Goal: Information Seeking & Learning: Compare options

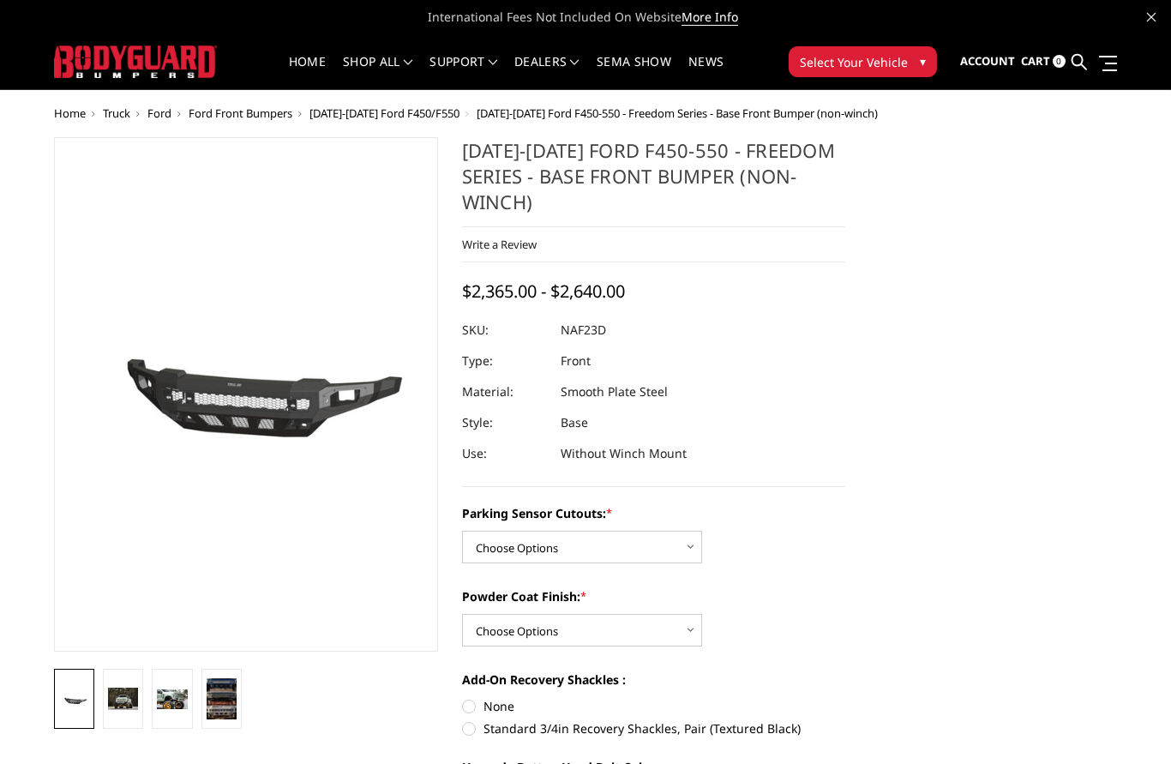
click at [246, 107] on span "Ford Front Bumpers" at bounding box center [241, 112] width 104 height 15
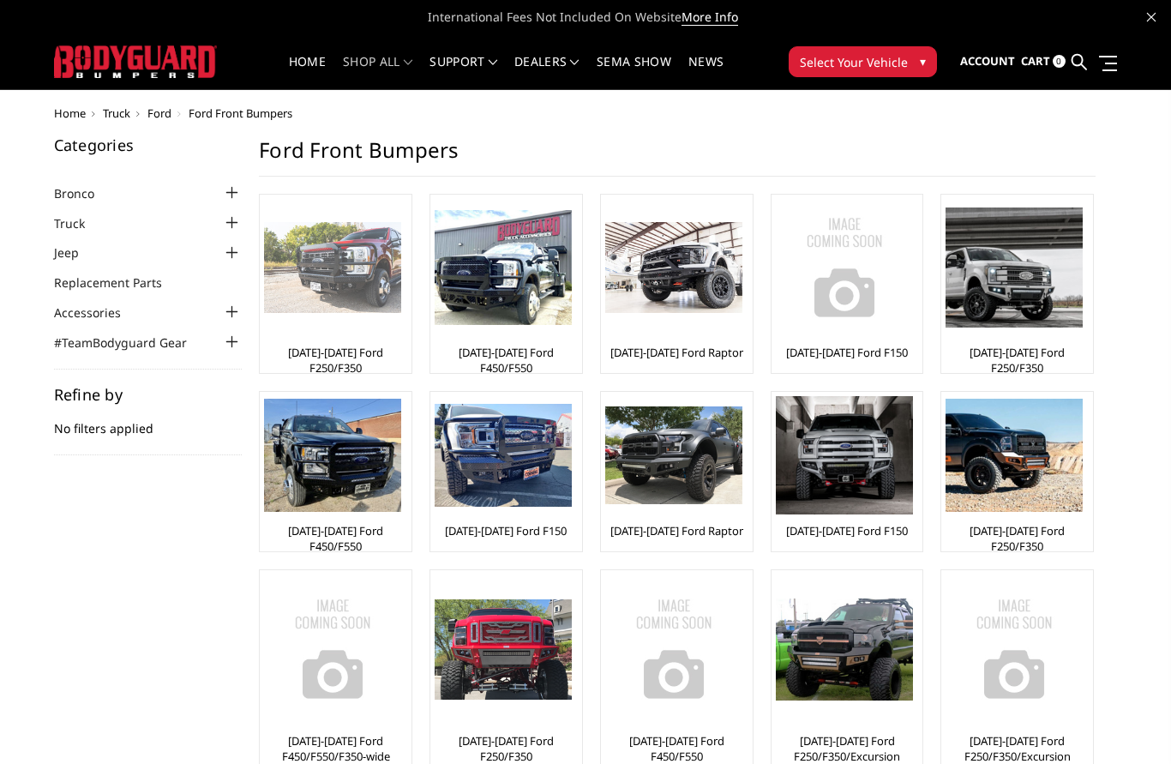
click at [316, 324] on div at bounding box center [332, 267] width 137 height 137
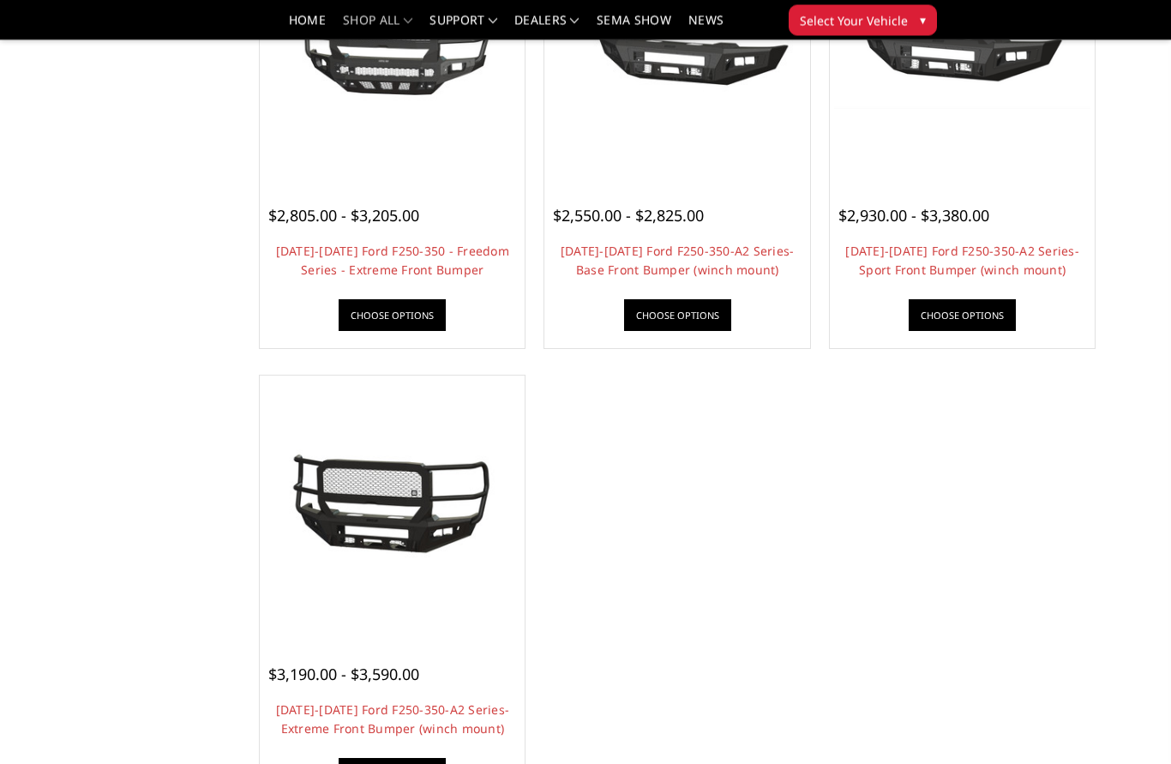
scroll to position [1212, 0]
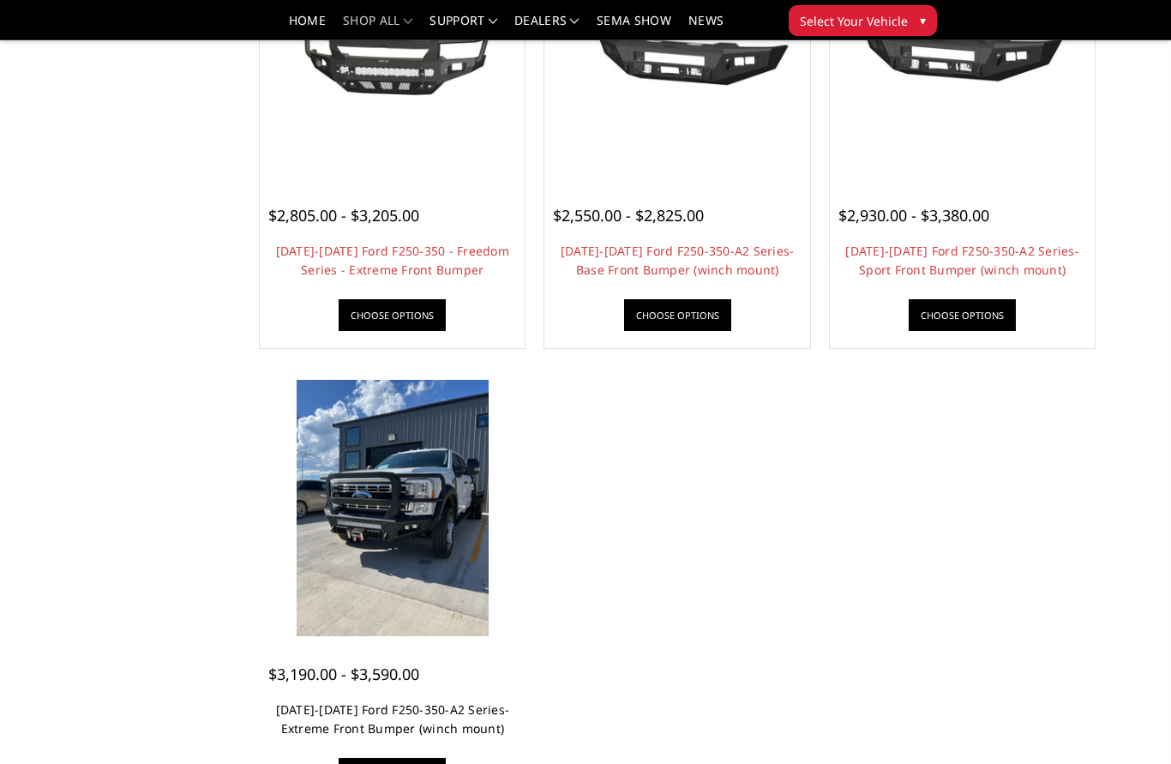
click at [307, 725] on link "[DATE]-[DATE] Ford F250-350-A2 Series-Extreme Front Bumper (winch mount)" at bounding box center [393, 718] width 234 height 35
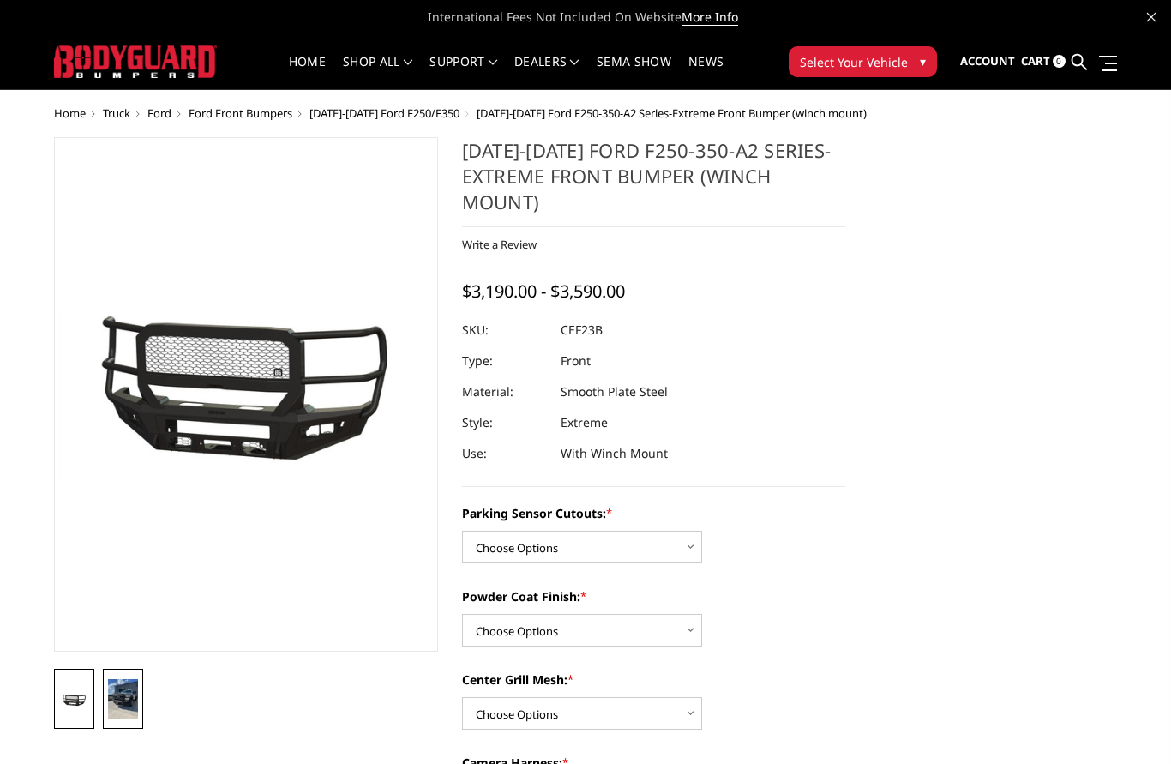
click at [109, 688] on img at bounding box center [123, 699] width 30 height 40
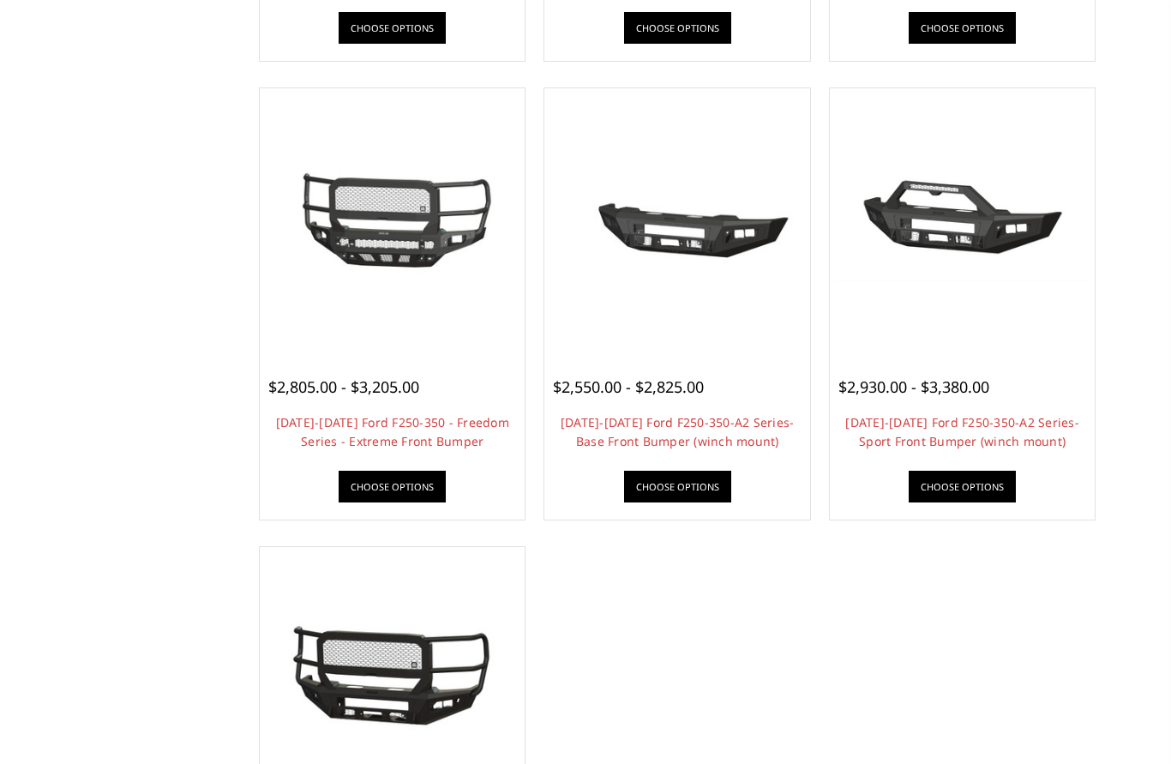
scroll to position [1040, 0]
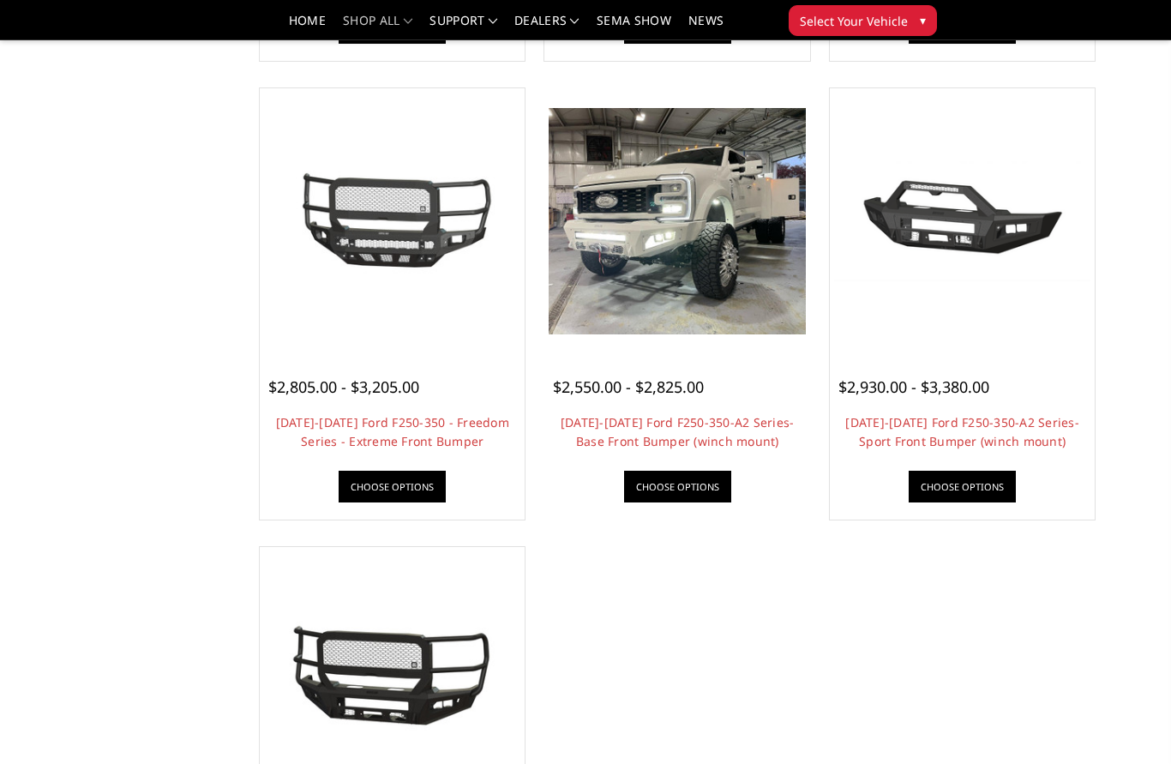
click at [743, 387] on div "$2,550.00 - $2,825.00" at bounding box center [677, 387] width 248 height 23
click at [747, 300] on img at bounding box center [677, 221] width 256 height 226
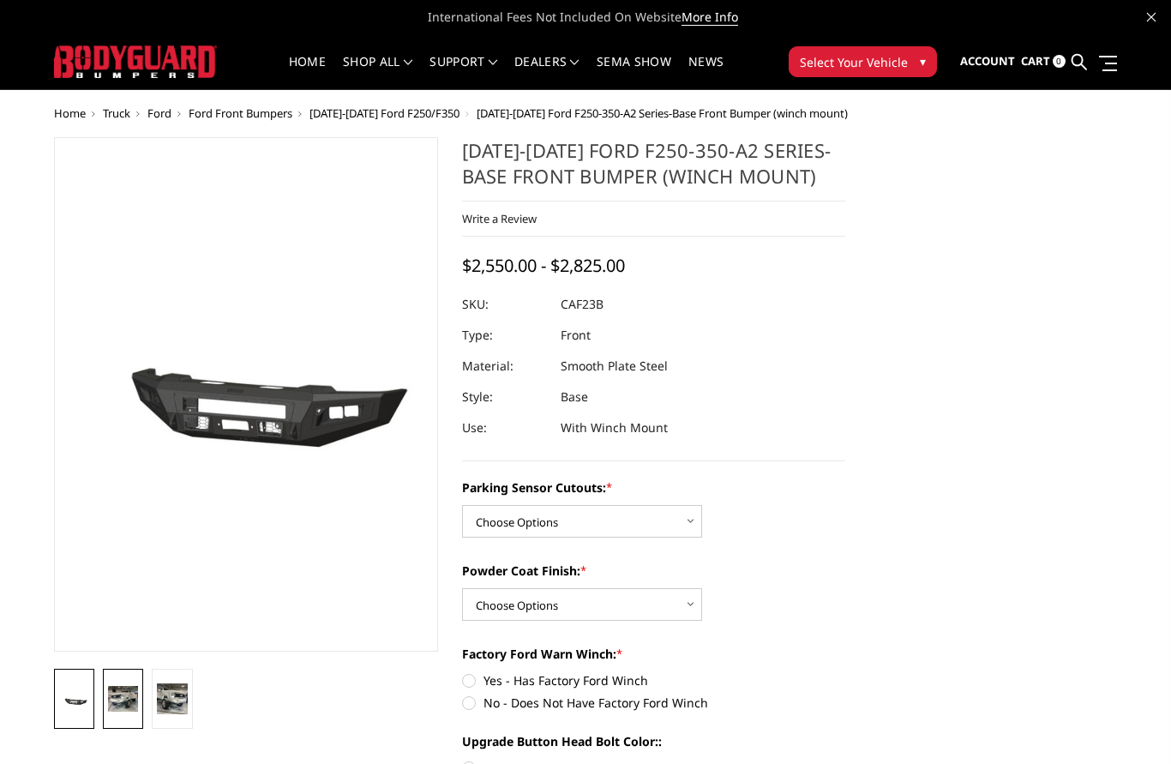
click at [118, 707] on img at bounding box center [123, 699] width 30 height 27
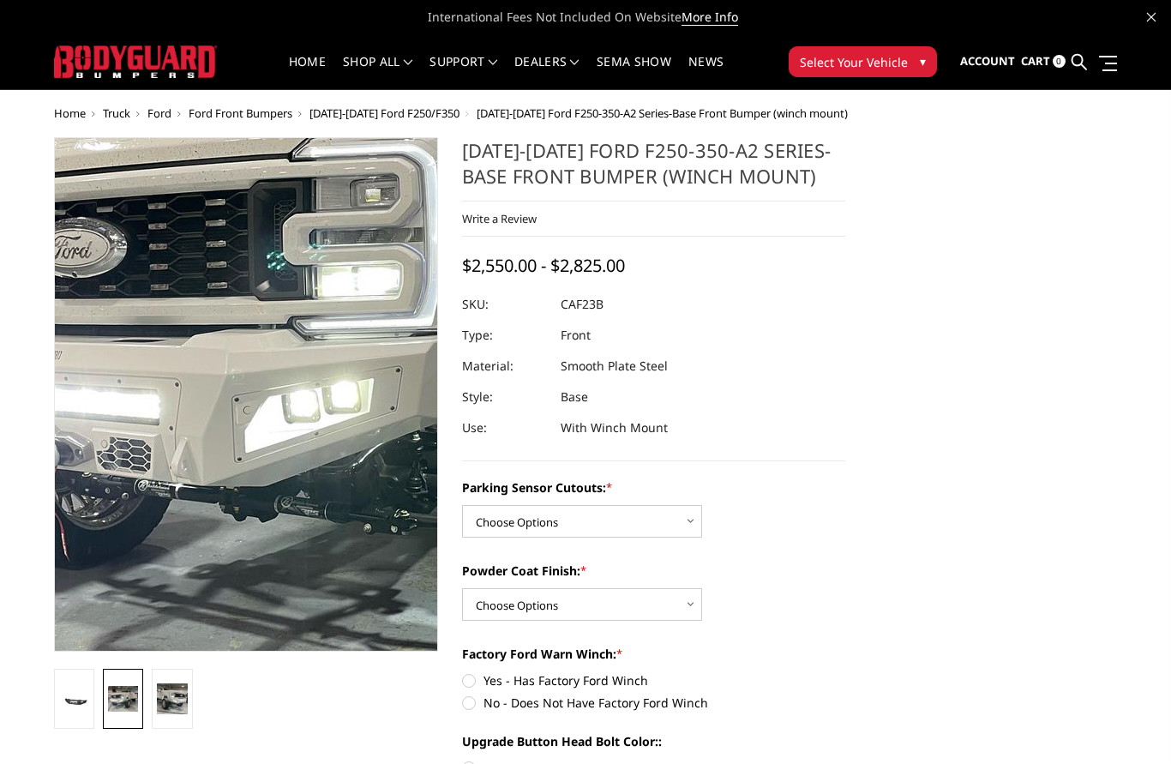
click at [173, 464] on img at bounding box center [382, 334] width 1098 height 967
